Goal: Task Accomplishment & Management: Use online tool/utility

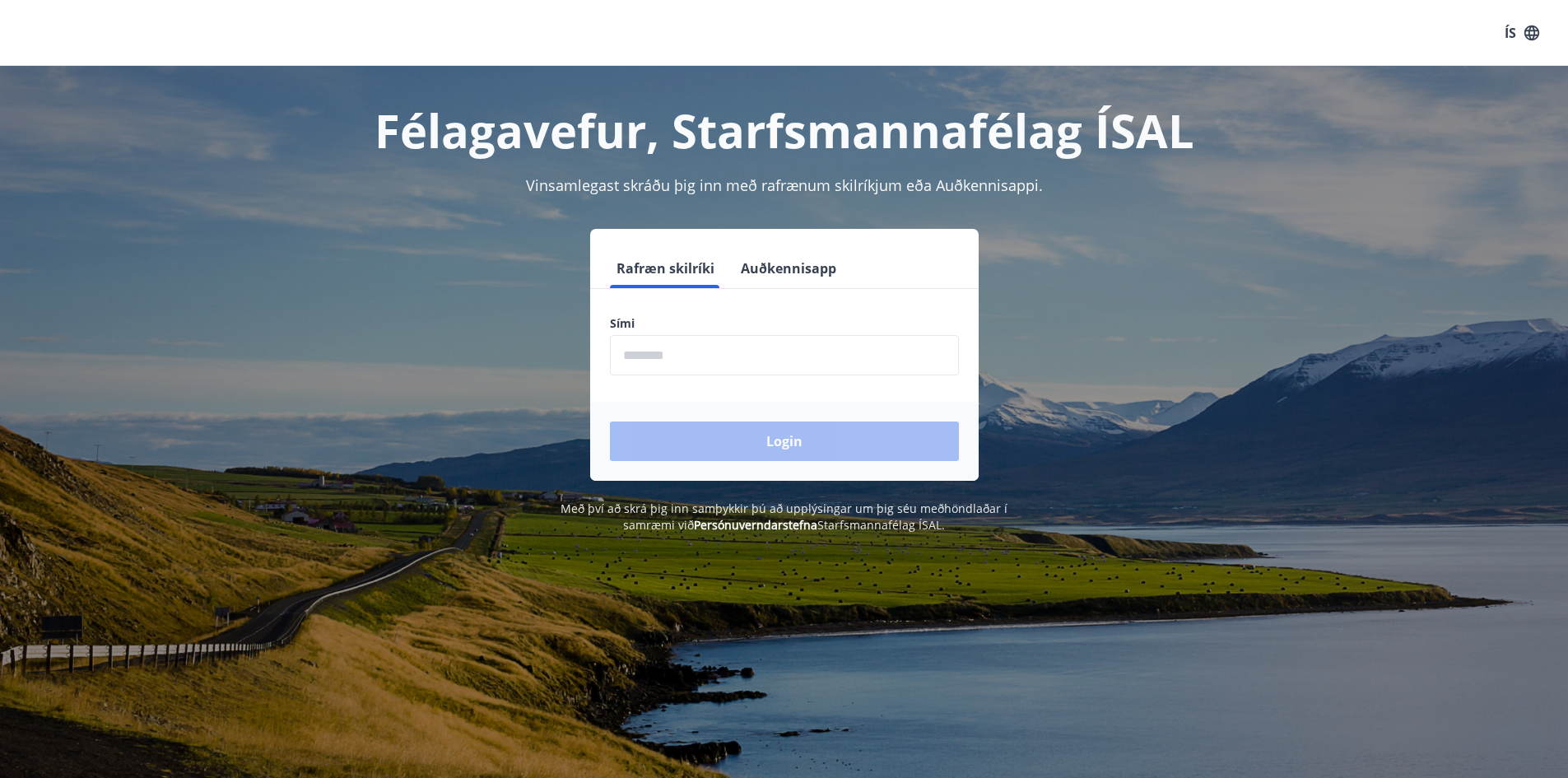
click at [660, 351] on input "phone" at bounding box center [785, 355] width 349 height 40
type input "********"
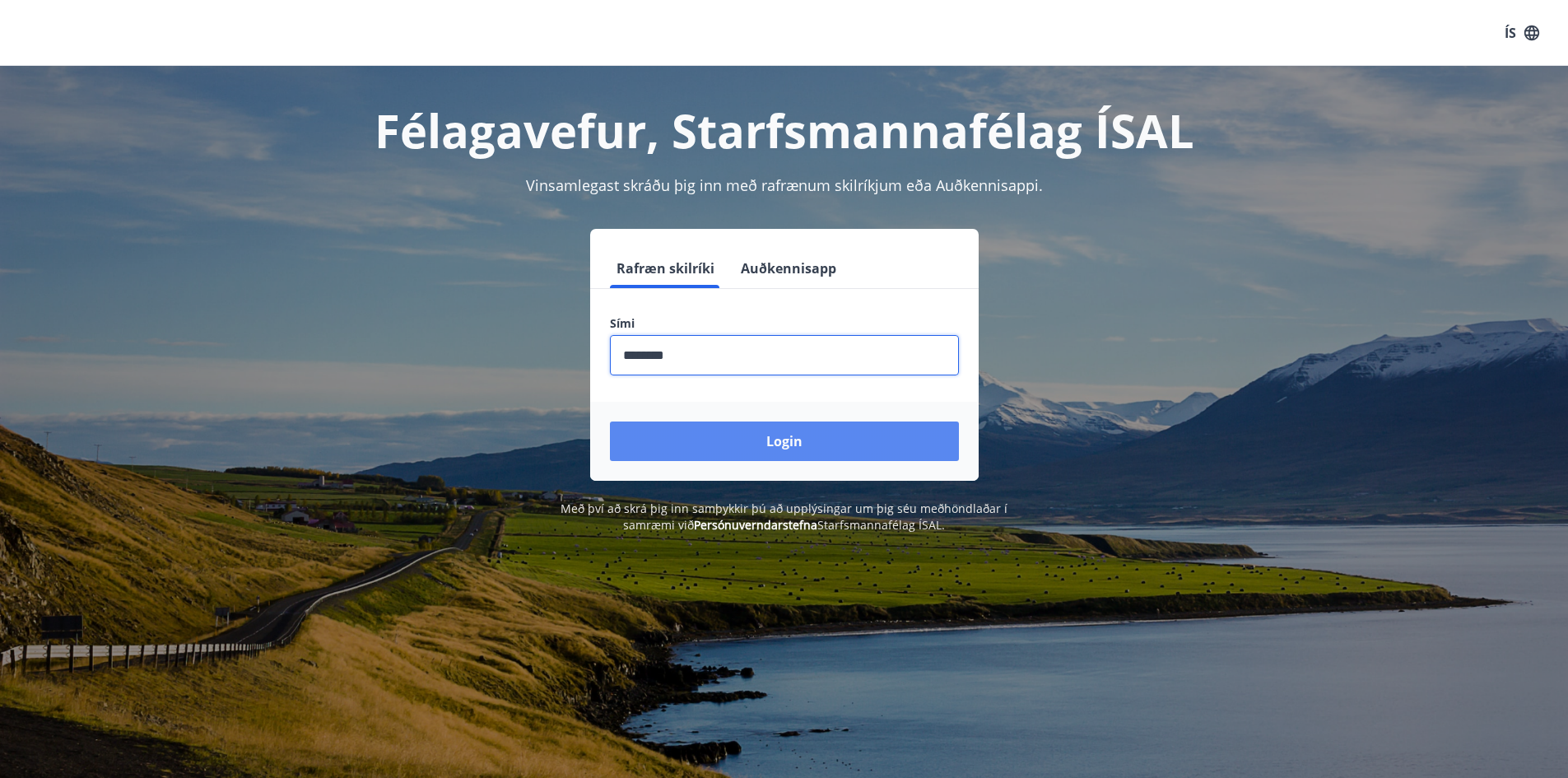
click at [705, 442] on button "Login" at bounding box center [785, 441] width 349 height 39
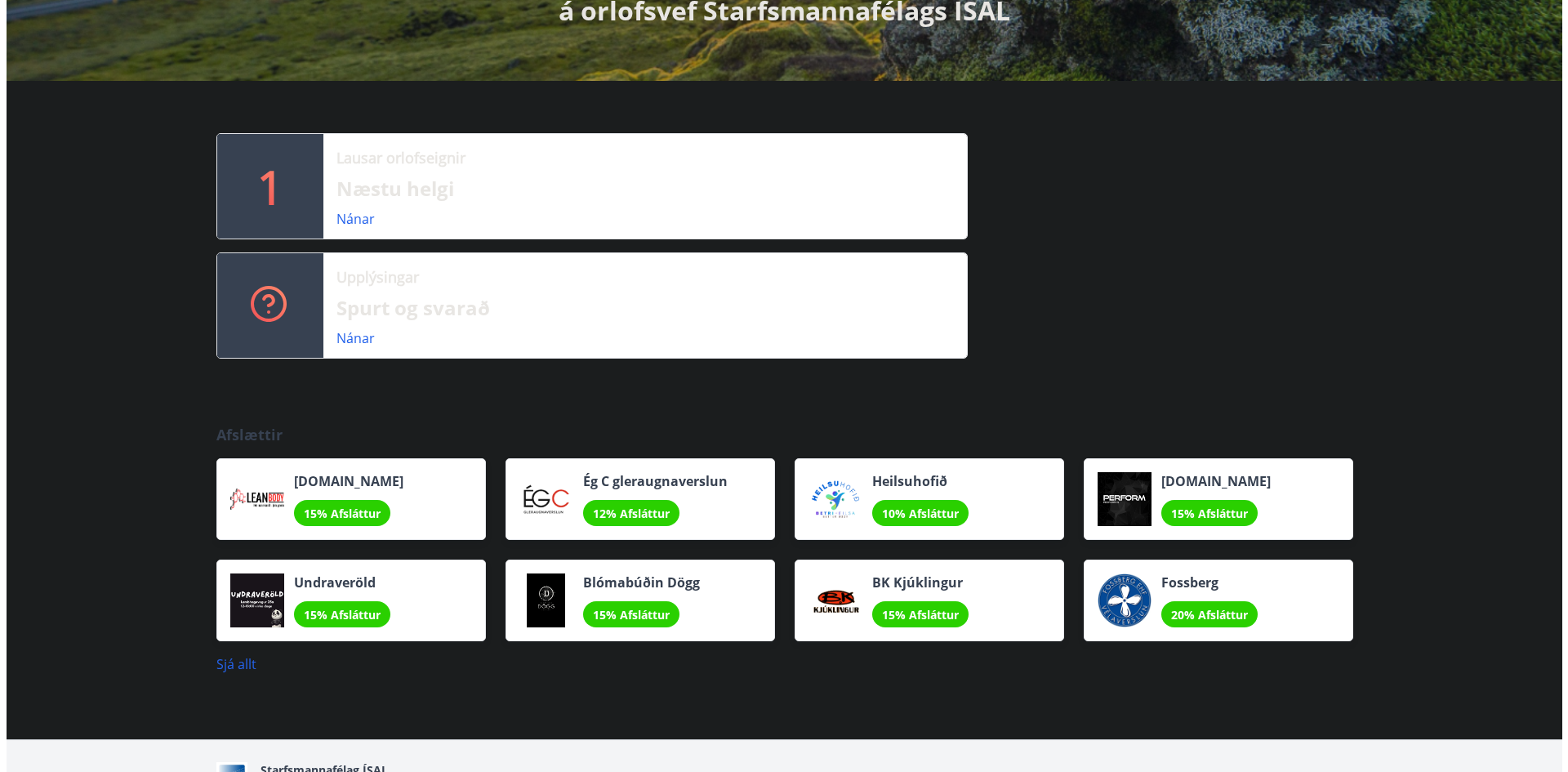
scroll to position [322, 0]
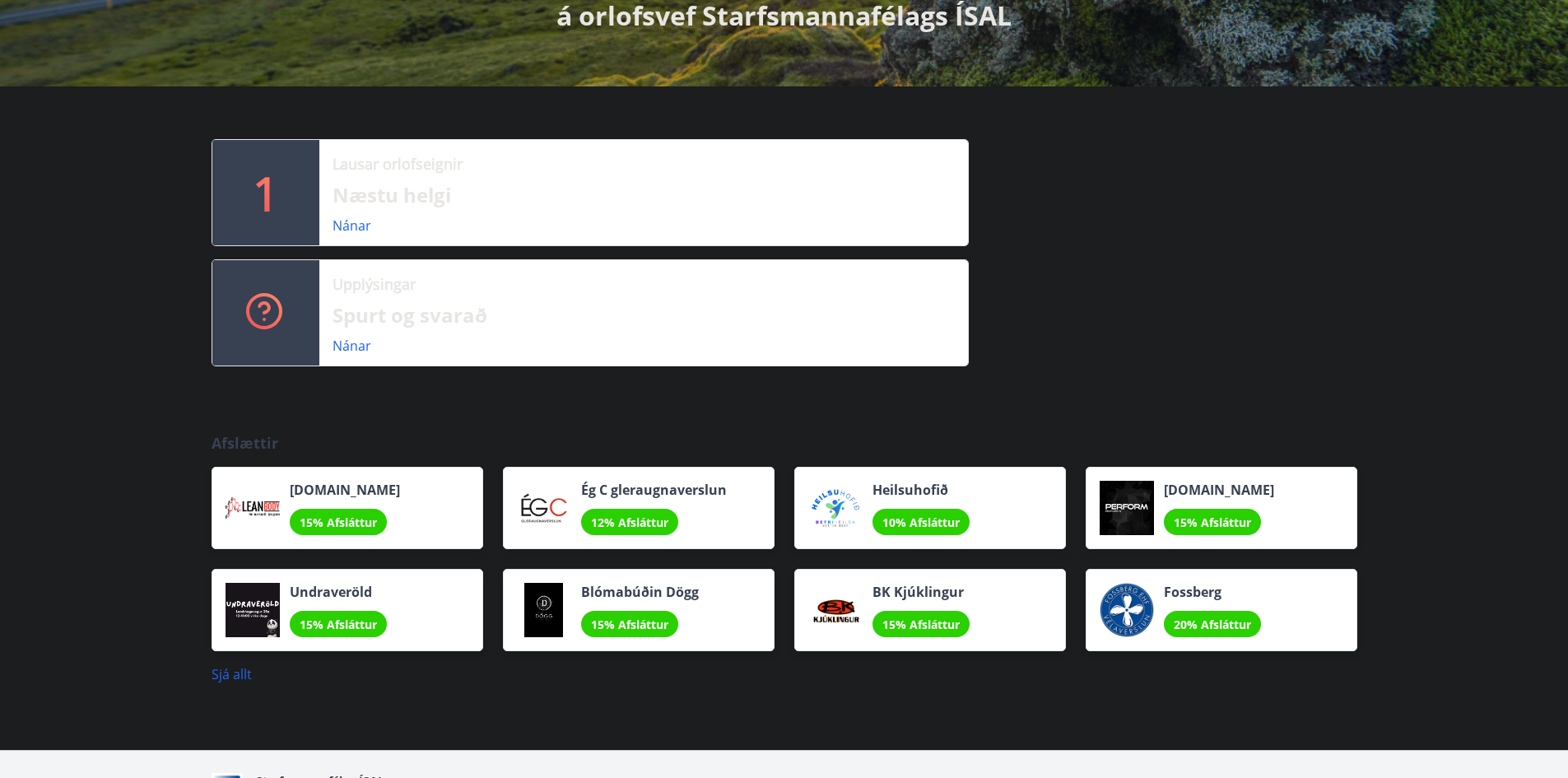
click at [1194, 491] on span "Perform.is" at bounding box center [1219, 490] width 110 height 18
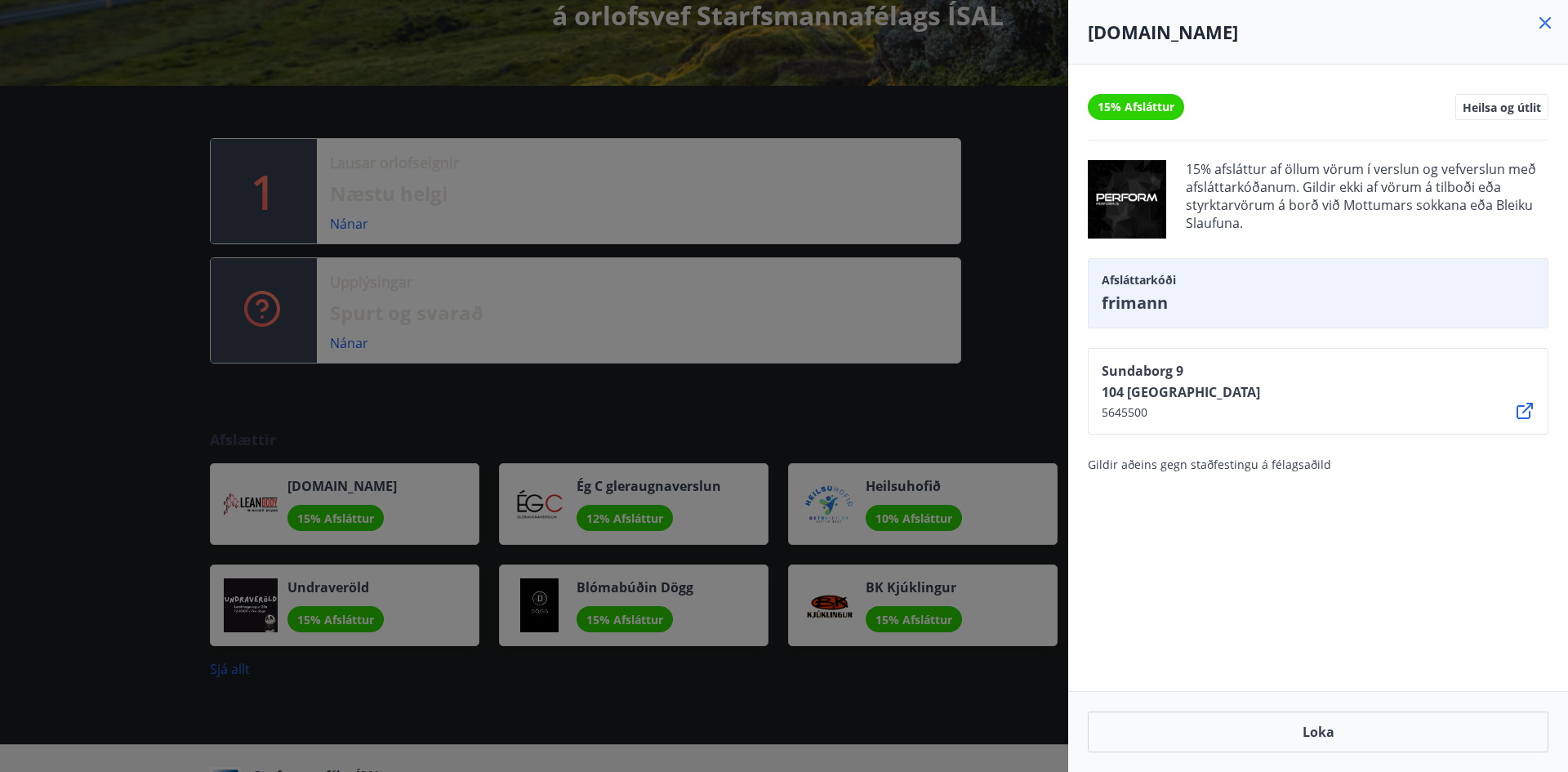
click at [1114, 33] on h4 "Perform.is" at bounding box center [1318, 31] width 460 height 24
drag, startPoint x: 1114, startPoint y: 33, endPoint x: 1178, endPoint y: 33, distance: 64.0
click at [1178, 33] on h4 "Perform.is" at bounding box center [1318, 31] width 460 height 24
